Goal: Information Seeking & Learning: Learn about a topic

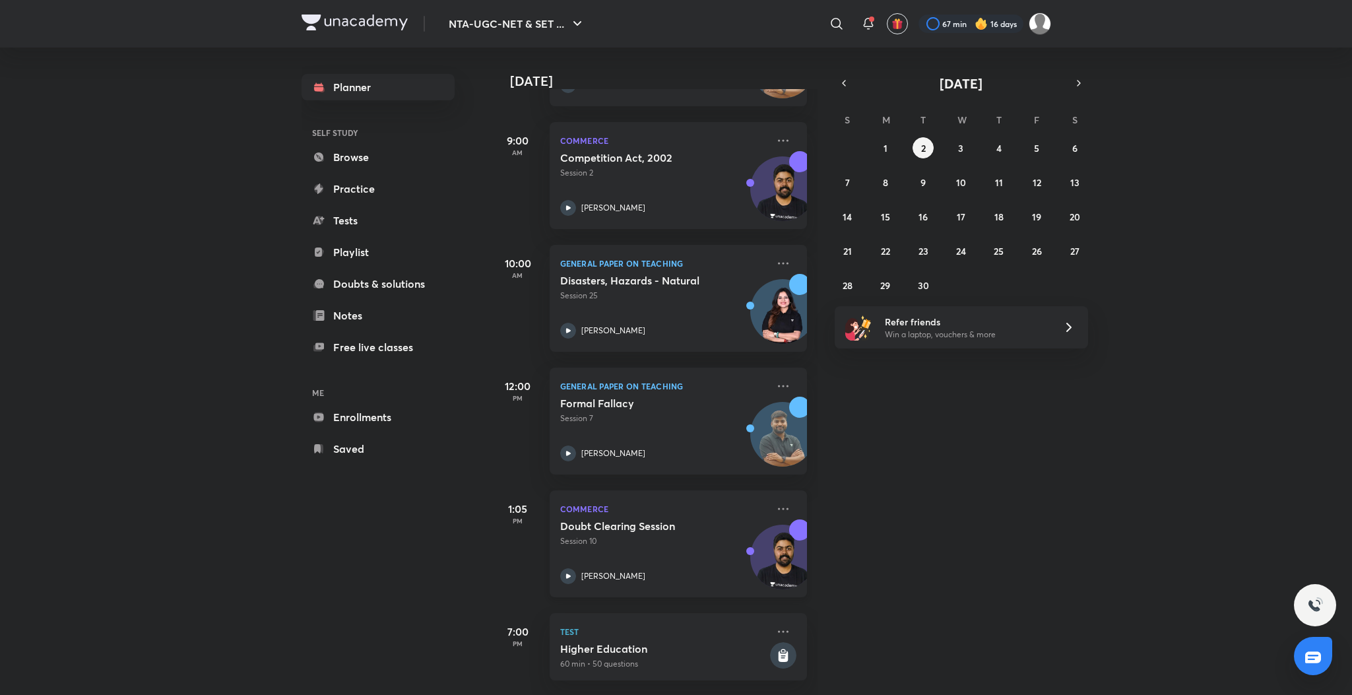
click at [567, 573] on icon at bounding box center [567, 575] width 5 height 5
click at [881, 139] on button "1" at bounding box center [885, 147] width 21 height 21
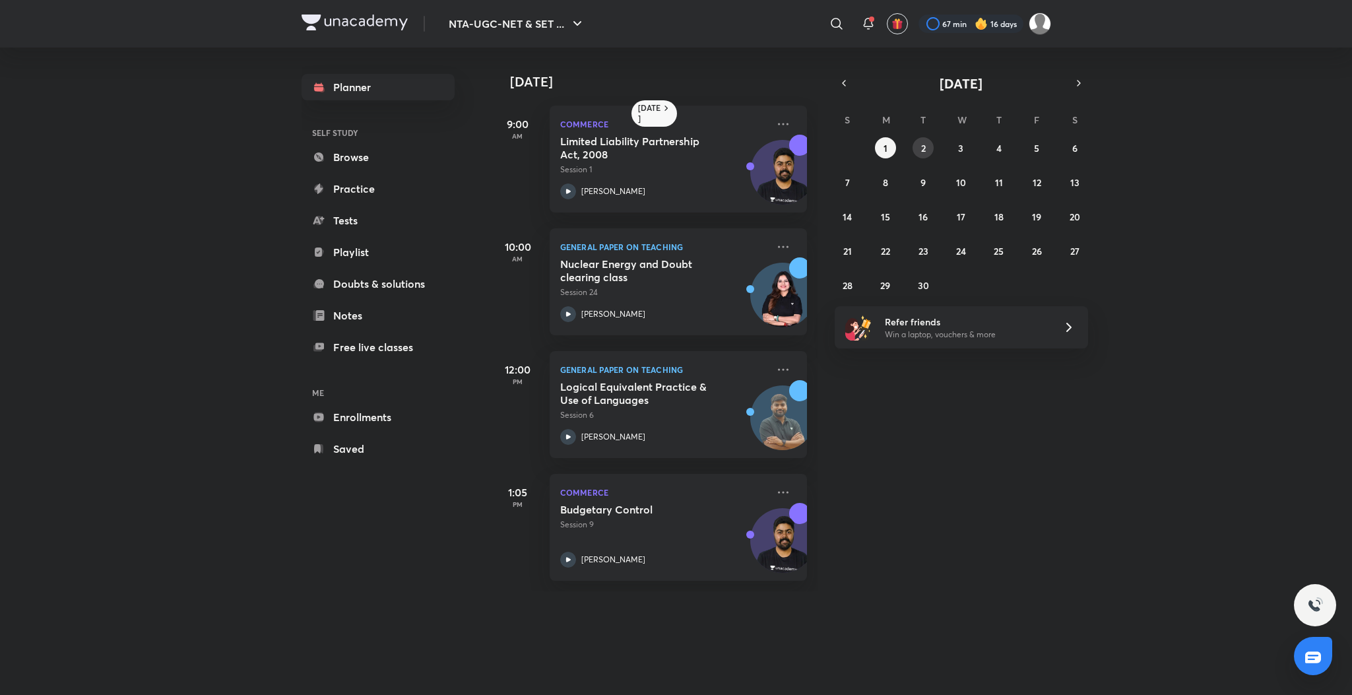
click at [930, 146] on button "2" at bounding box center [922, 147] width 21 height 21
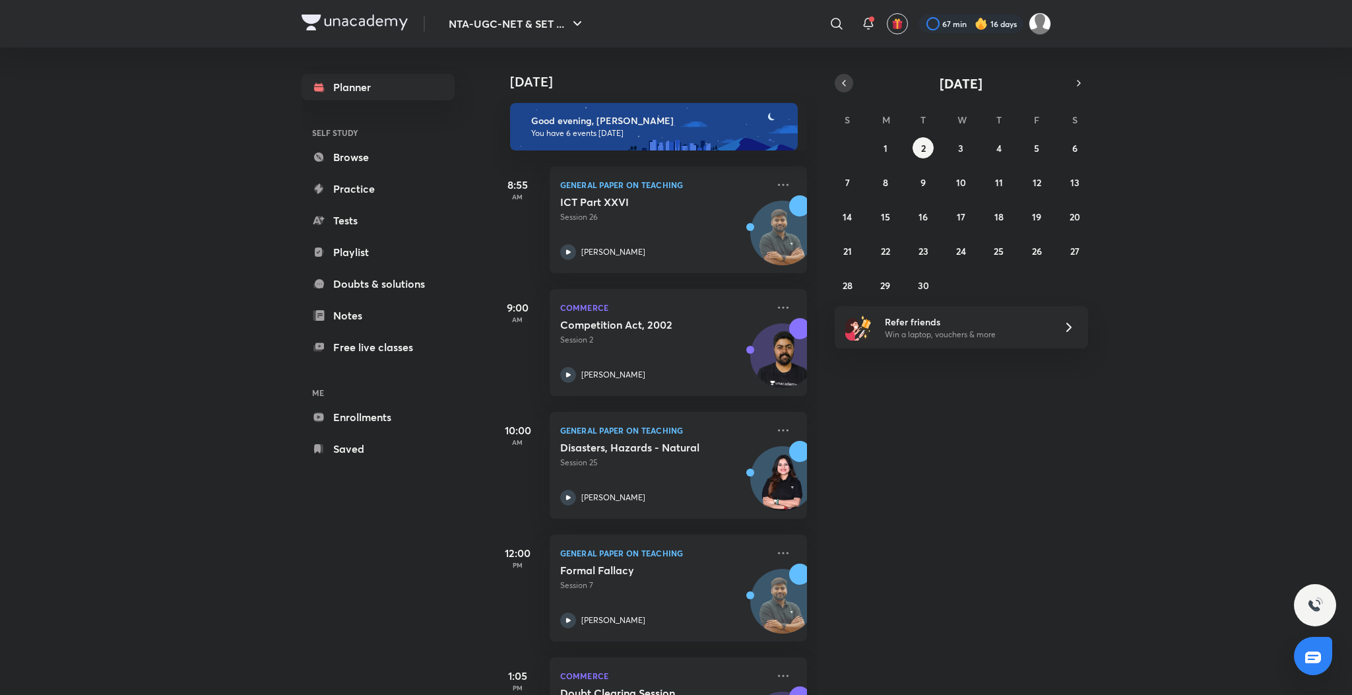
click at [844, 87] on icon "button" at bounding box center [844, 83] width 11 height 12
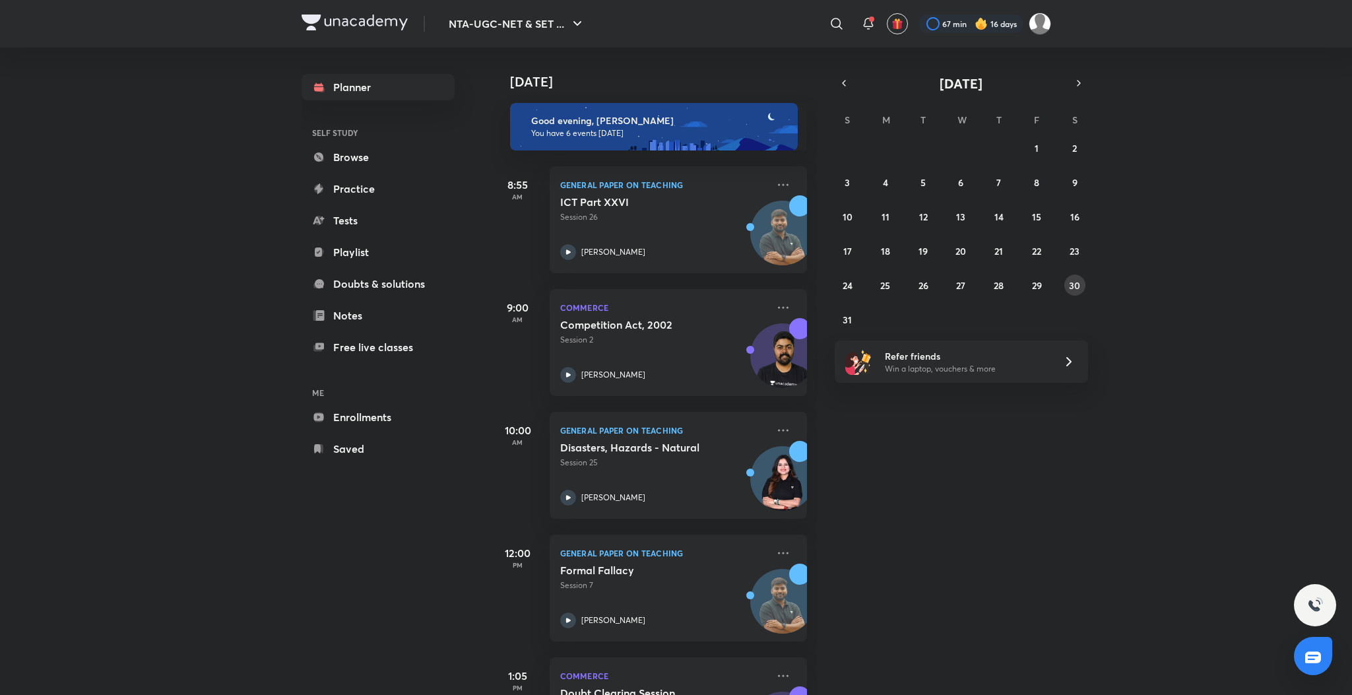
click at [1083, 283] on button "30" at bounding box center [1074, 284] width 21 height 21
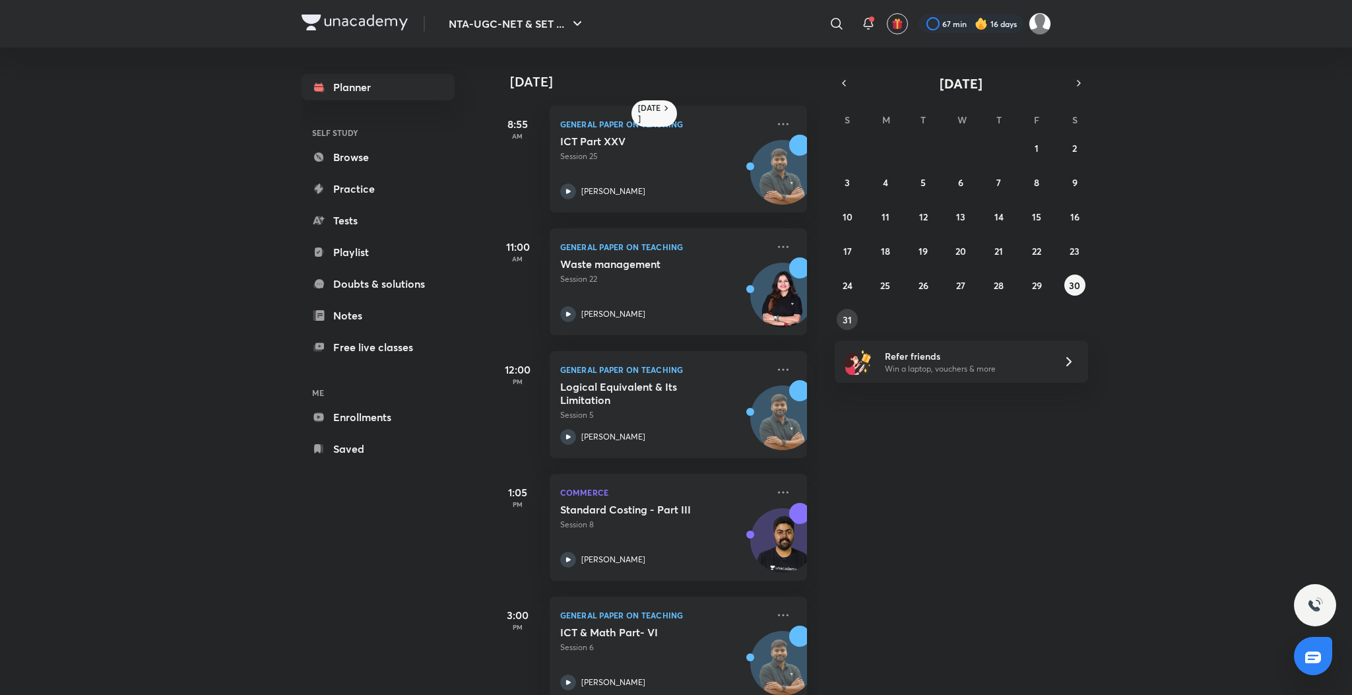
click at [845, 319] on abbr "31" at bounding box center [847, 319] width 9 height 13
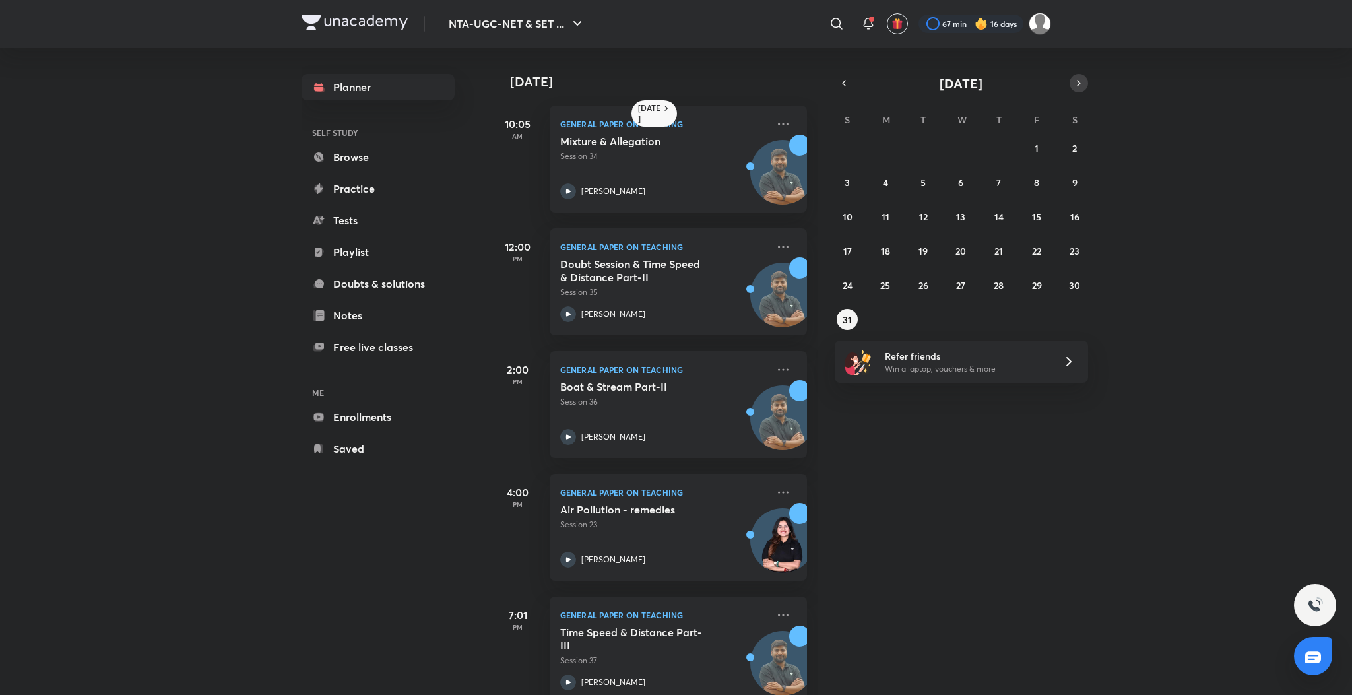
click at [1073, 79] on icon "button" at bounding box center [1078, 83] width 11 height 12
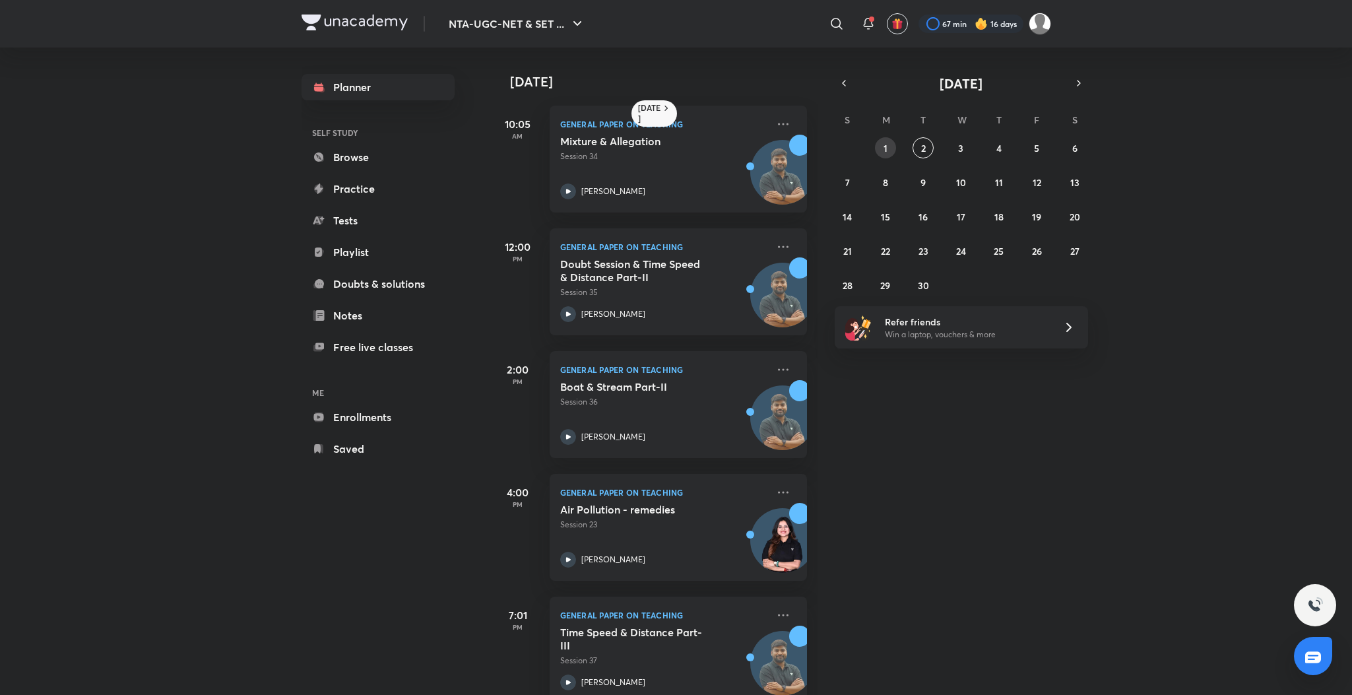
click at [891, 141] on button "1" at bounding box center [885, 147] width 21 height 21
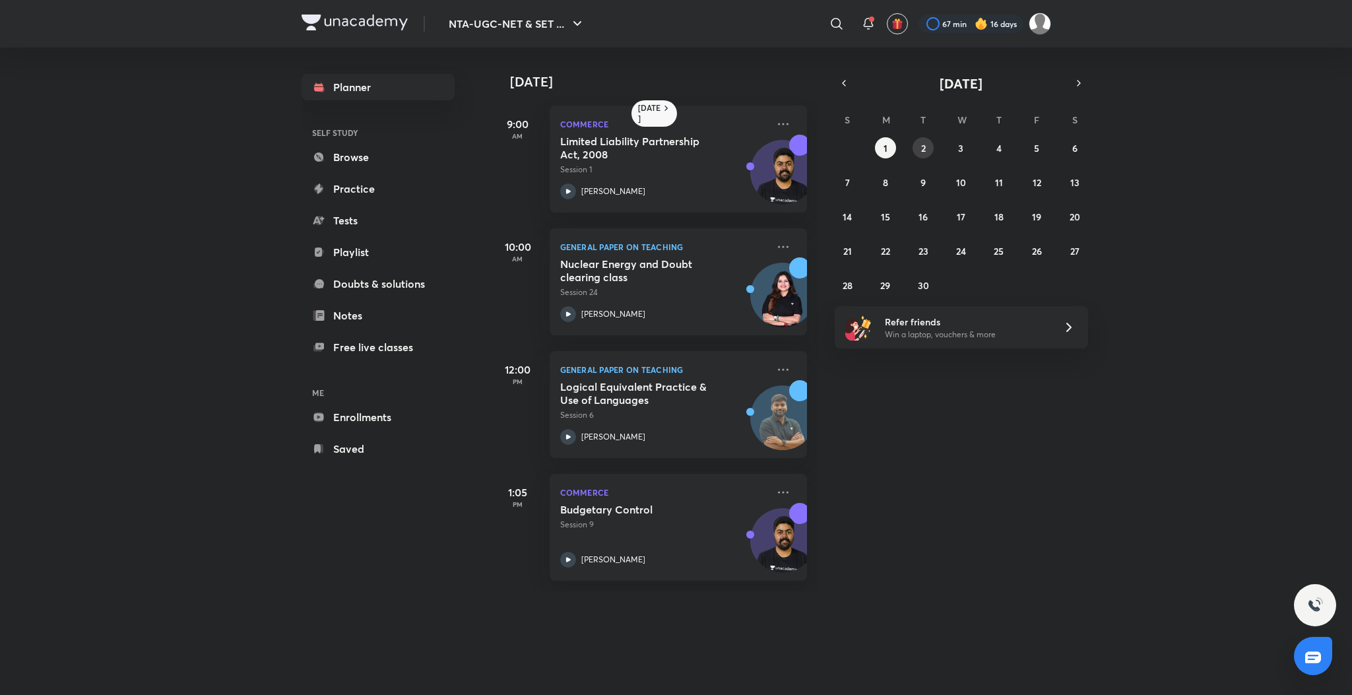
click at [915, 145] on button "2" at bounding box center [922, 147] width 21 height 21
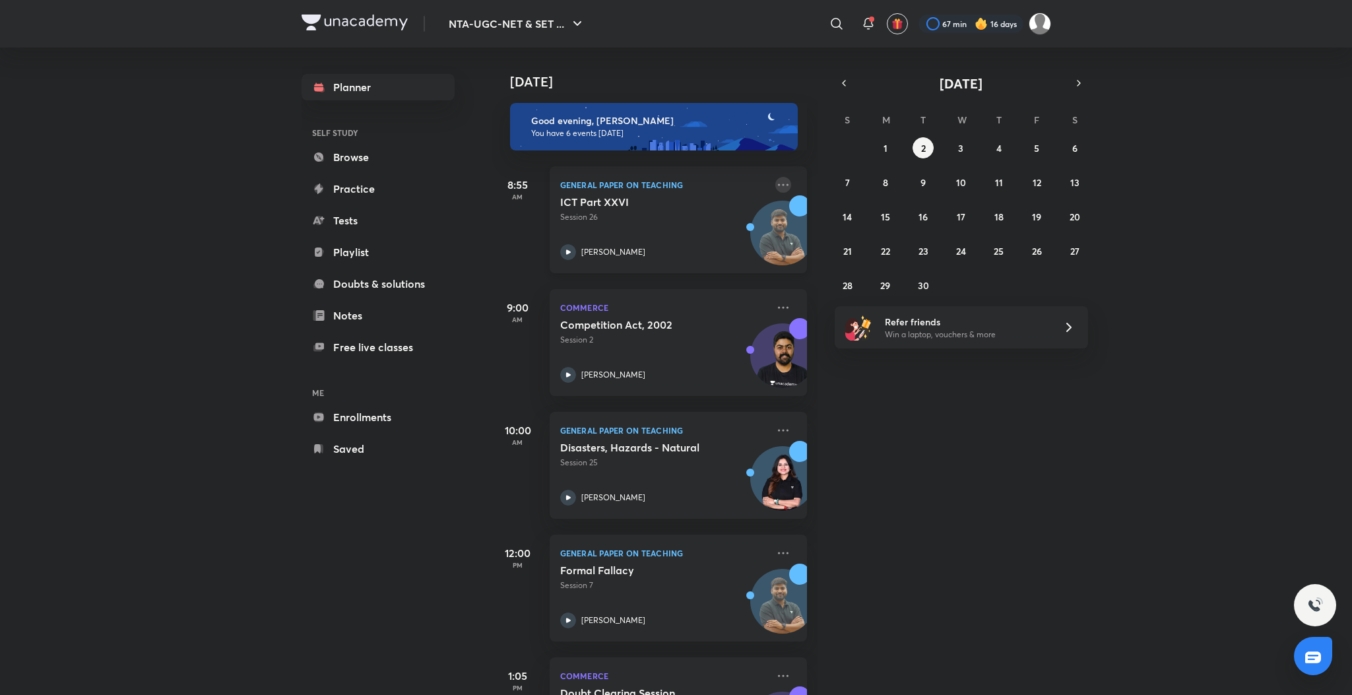
click at [775, 184] on icon at bounding box center [783, 185] width 16 height 16
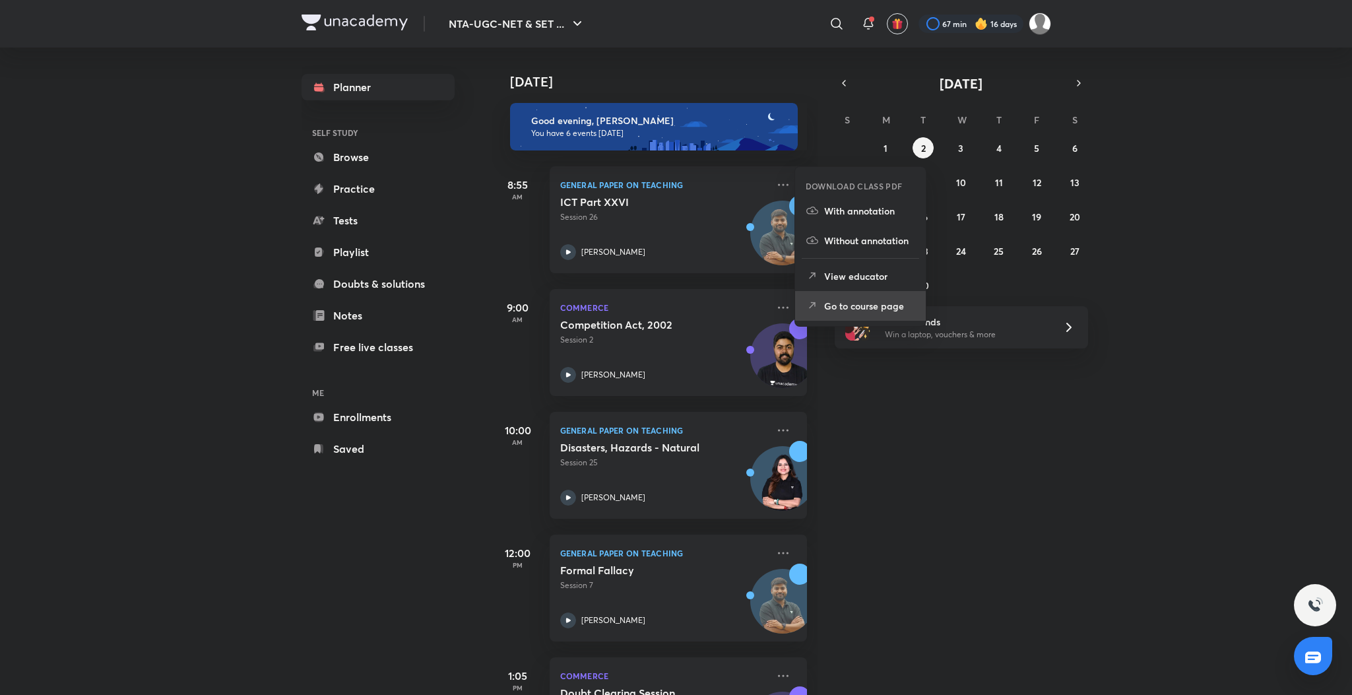
click at [824, 300] on p "Go to course page" at bounding box center [869, 306] width 91 height 14
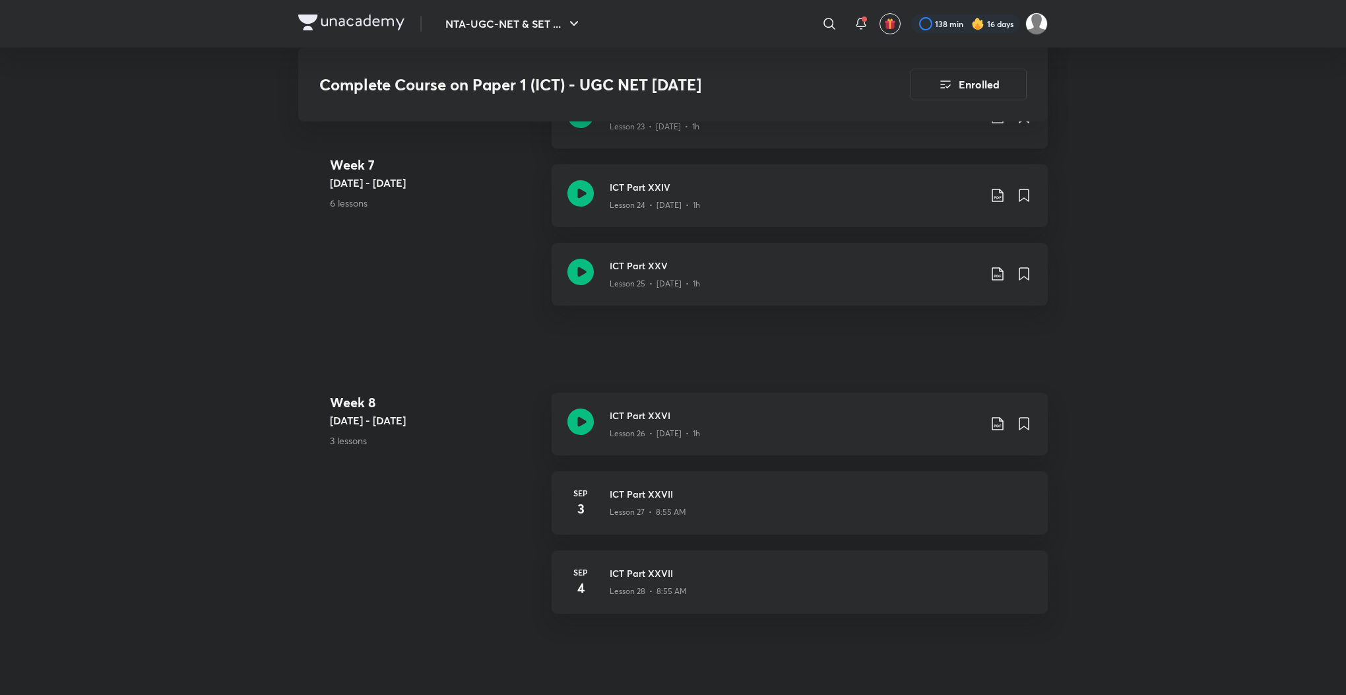
scroll to position [2850, 0]
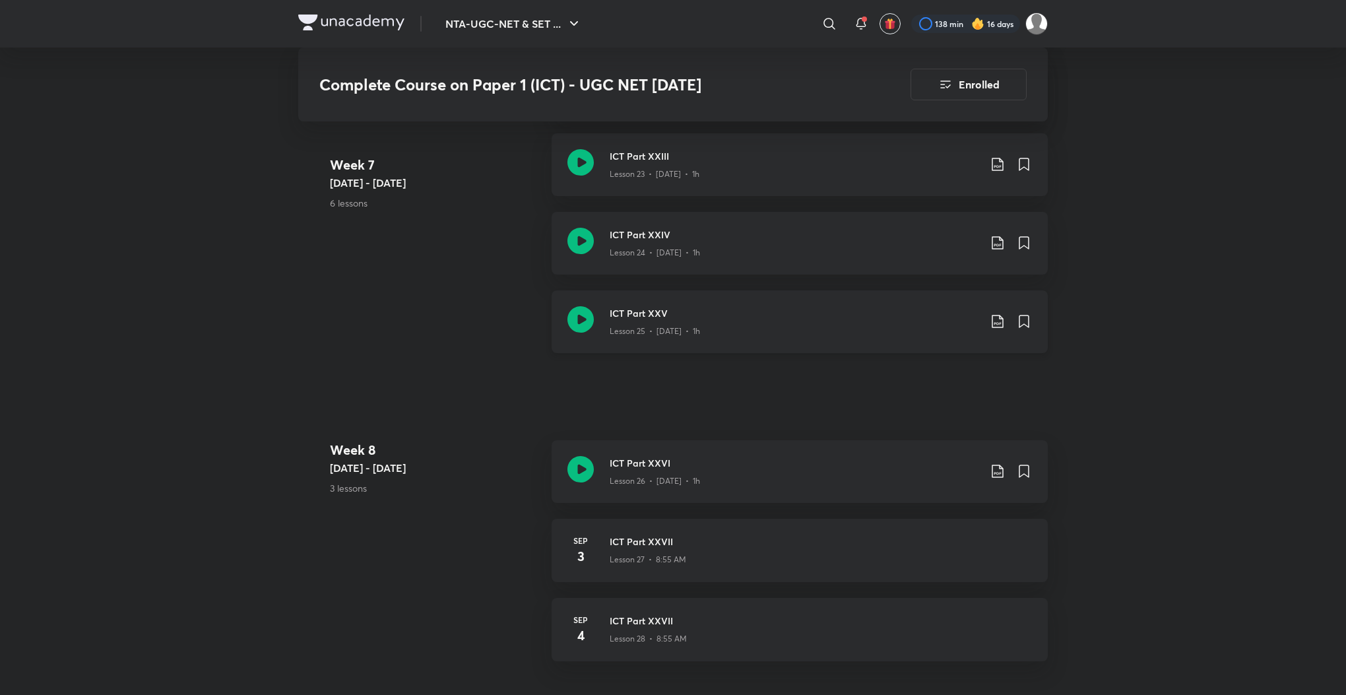
click at [576, 313] on icon at bounding box center [580, 319] width 26 height 26
click at [576, 466] on icon at bounding box center [580, 469] width 26 height 26
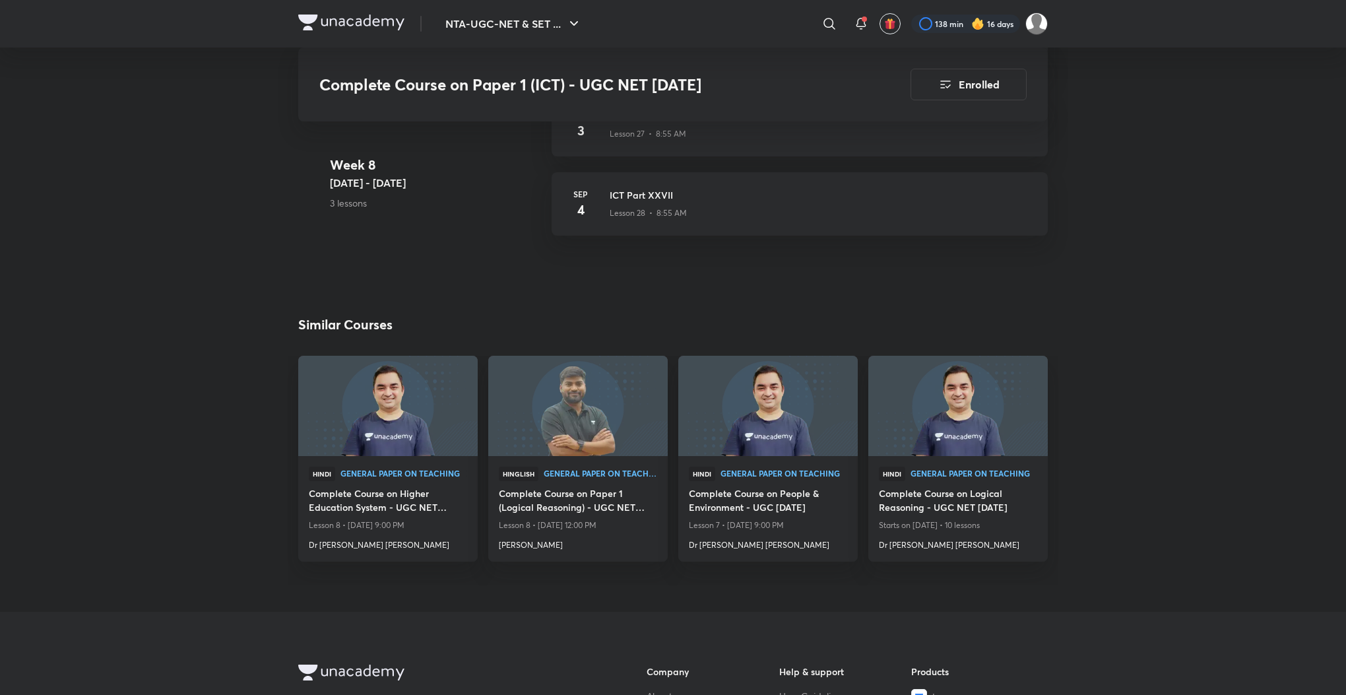
scroll to position [3315, 0]
